Goal: Complete application form: Complete application form

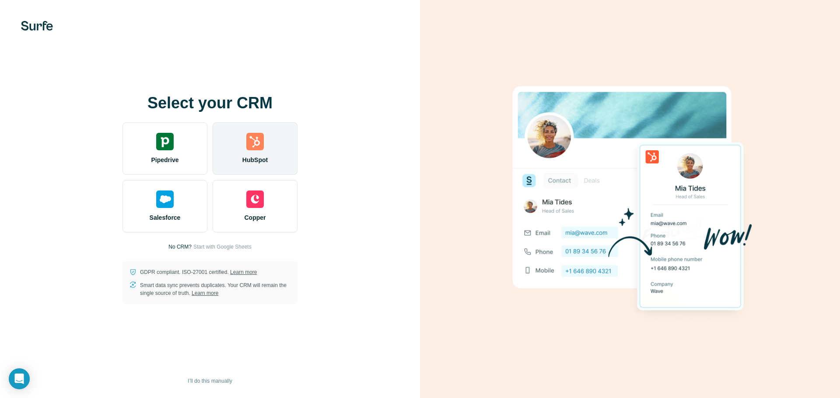
click at [256, 146] on img at bounding box center [254, 141] width 17 height 17
click at [258, 141] on img at bounding box center [254, 141] width 17 height 17
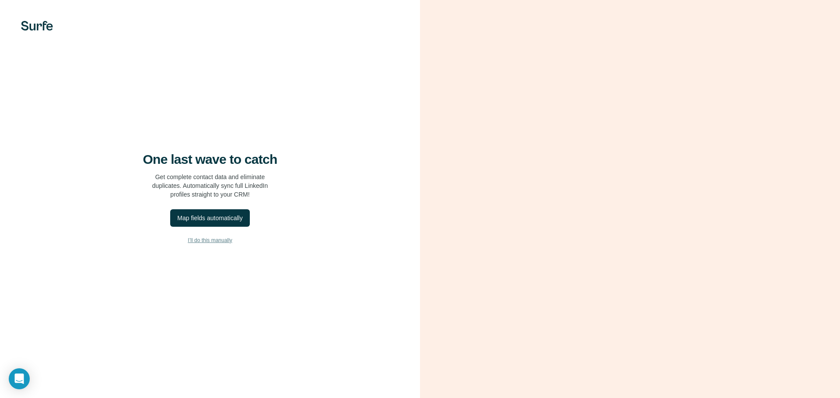
click at [205, 240] on span "I’ll do this manually" at bounding box center [210, 241] width 44 height 8
